Goal: Task Accomplishment & Management: Use online tool/utility

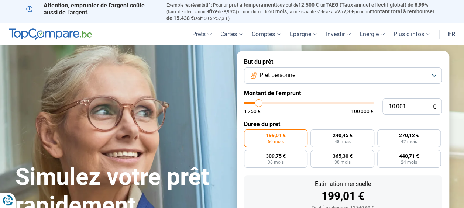
click at [258, 104] on input "range" at bounding box center [309, 103] width 130 height 2
type input "10000"
radio input "true"
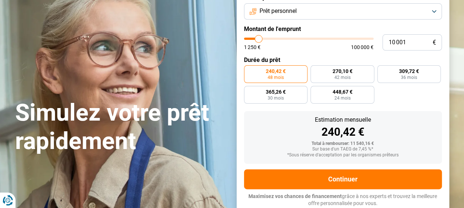
scroll to position [27, 0]
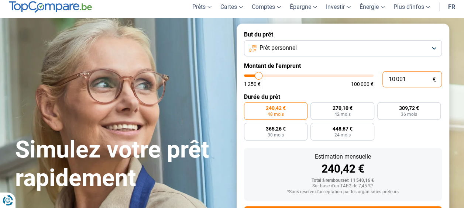
click at [409, 81] on input "10 001" at bounding box center [412, 79] width 59 height 16
click at [408, 81] on input "10 001" at bounding box center [412, 79] width 59 height 16
type input "1"
type input "1250"
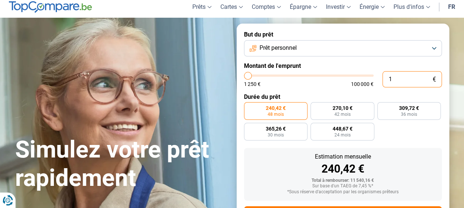
type input "15"
type input "1250"
type input "150"
type input "1250"
type input "1 500"
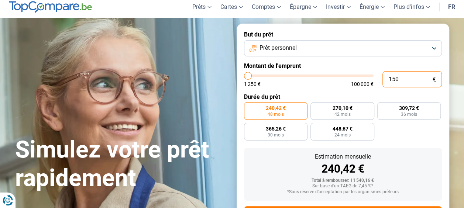
type input "1500"
radio input "true"
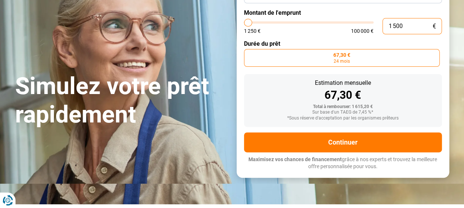
scroll to position [44, 0]
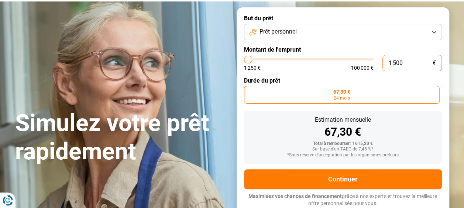
type input "1 500"
